Goal: Task Accomplishment & Management: Manage account settings

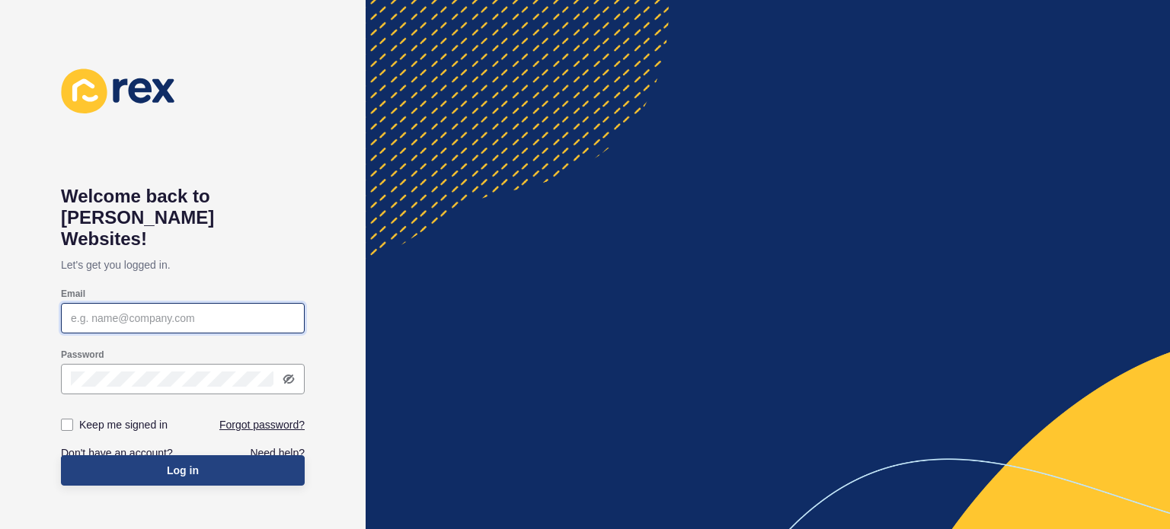
type input "[EMAIL_ADDRESS][DOMAIN_NAME]"
click at [184, 463] on span "Log in" at bounding box center [183, 470] width 32 height 15
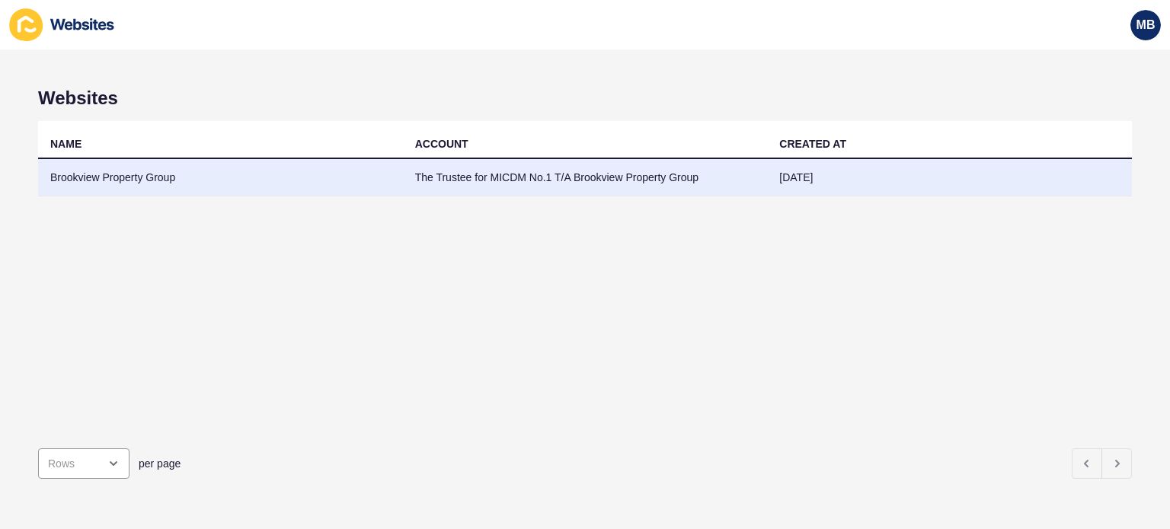
click at [158, 177] on td "Brookview Property Group" at bounding box center [220, 177] width 365 height 37
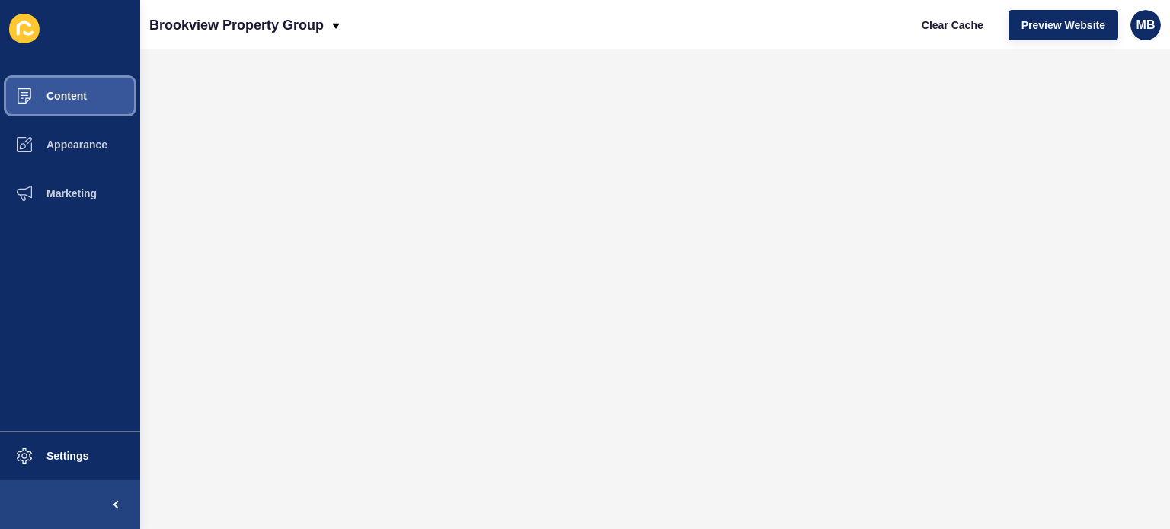
click at [66, 103] on button "Content" at bounding box center [70, 96] width 140 height 49
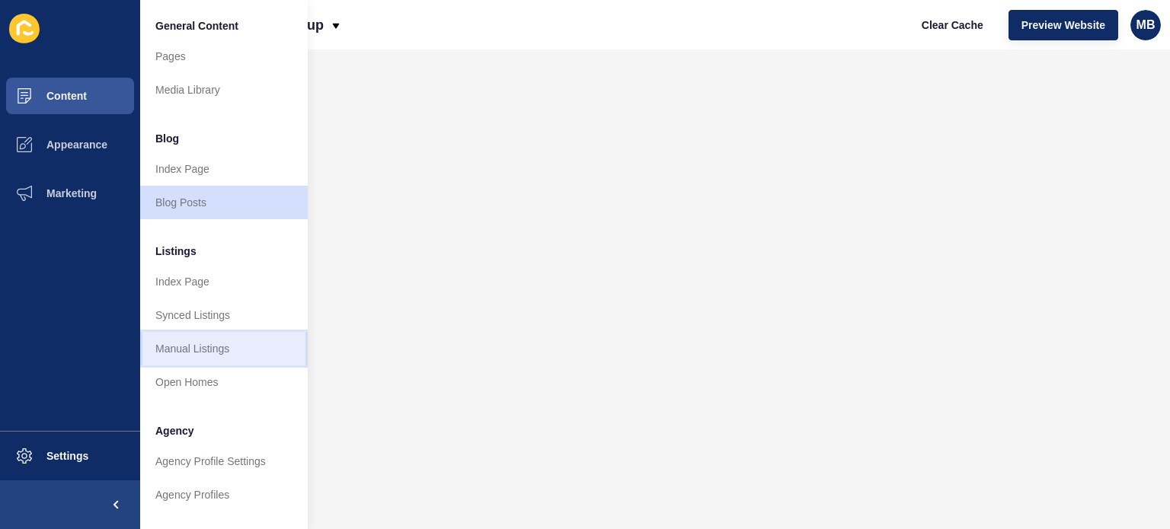
click at [196, 340] on link "Manual Listings" at bounding box center [224, 349] width 168 height 34
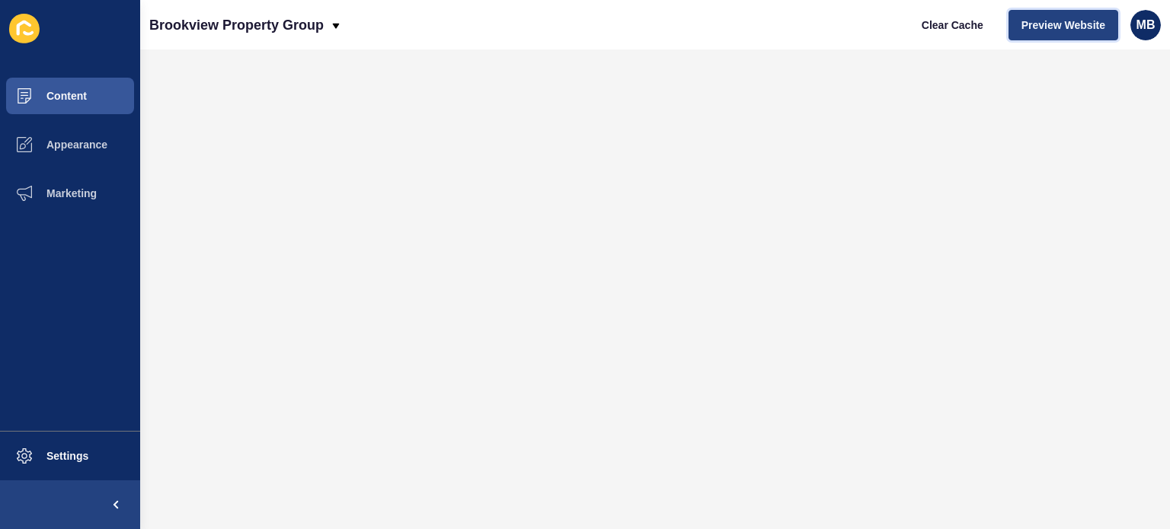
click at [1095, 23] on span "Preview Website" at bounding box center [1063, 25] width 84 height 15
click at [1145, 24] on span "MB" at bounding box center [1145, 25] width 19 height 15
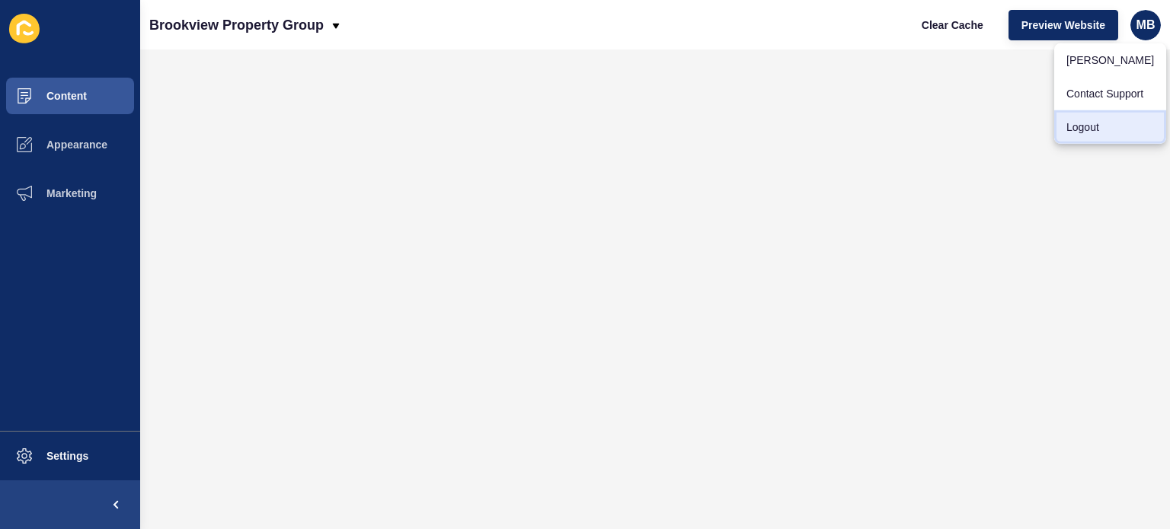
click at [1085, 133] on link "Logout" at bounding box center [1110, 127] width 112 height 34
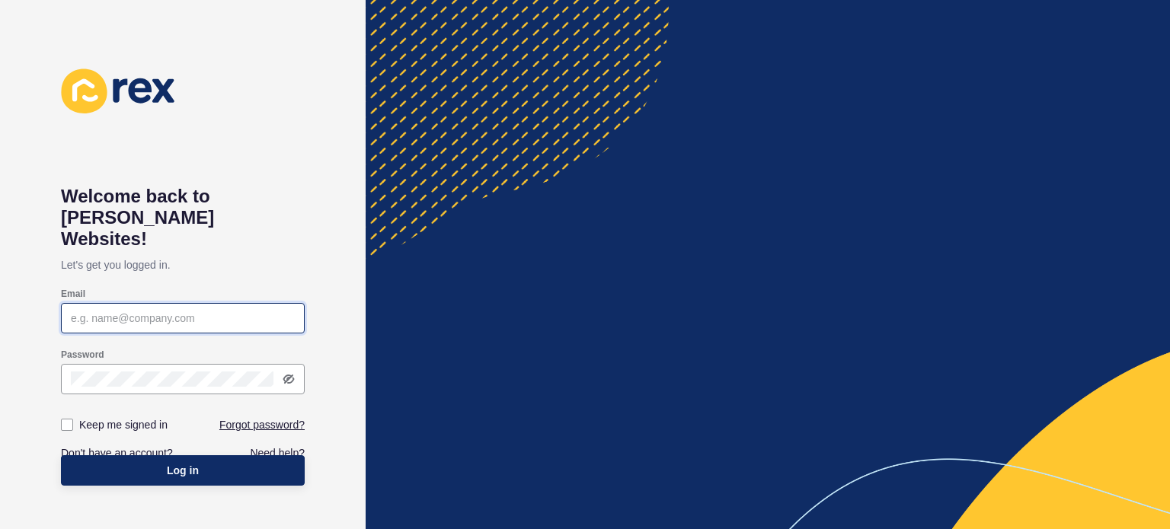
type input "[EMAIL_ADDRESS][DOMAIN_NAME]"
